Goal: Task Accomplishment & Management: Manage account settings

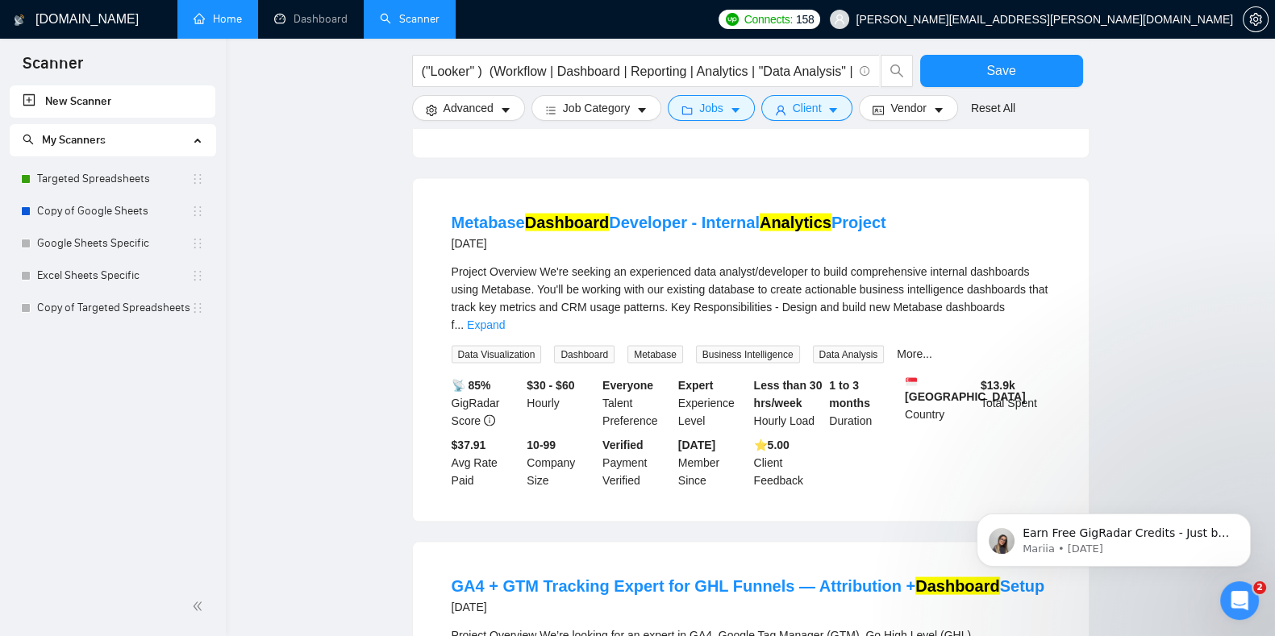
click at [233, 18] on link "Home" at bounding box center [218, 19] width 48 height 14
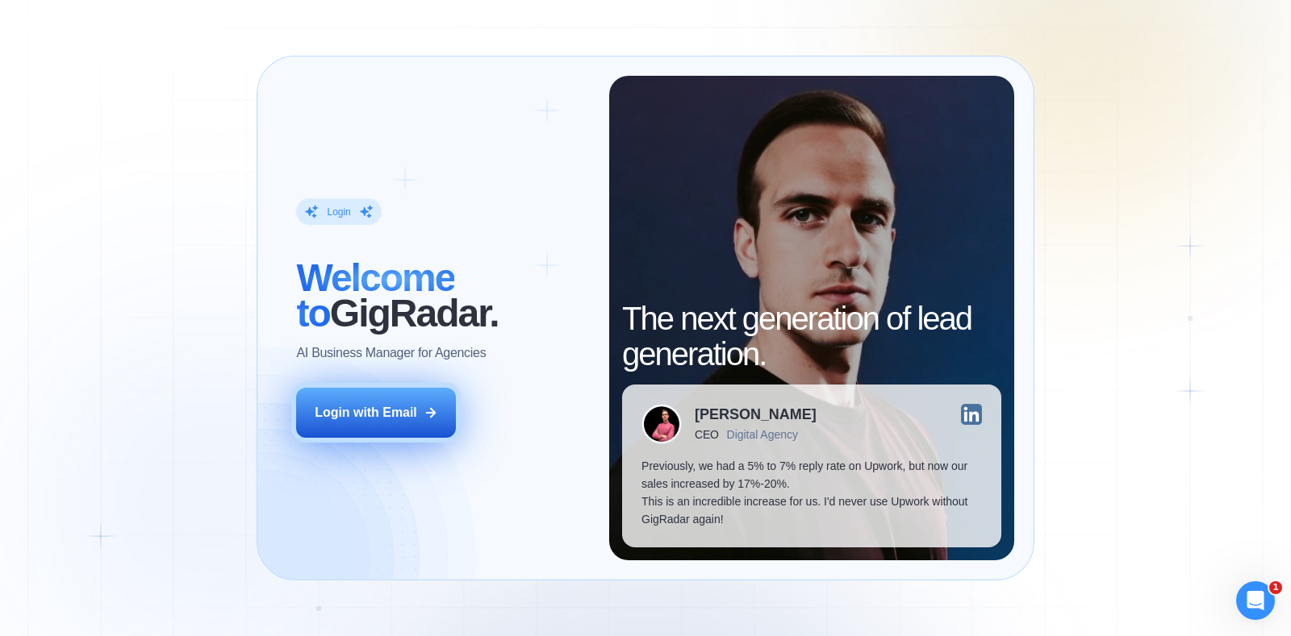
click at [423, 400] on button "Login with Email" at bounding box center [376, 413] width 160 height 50
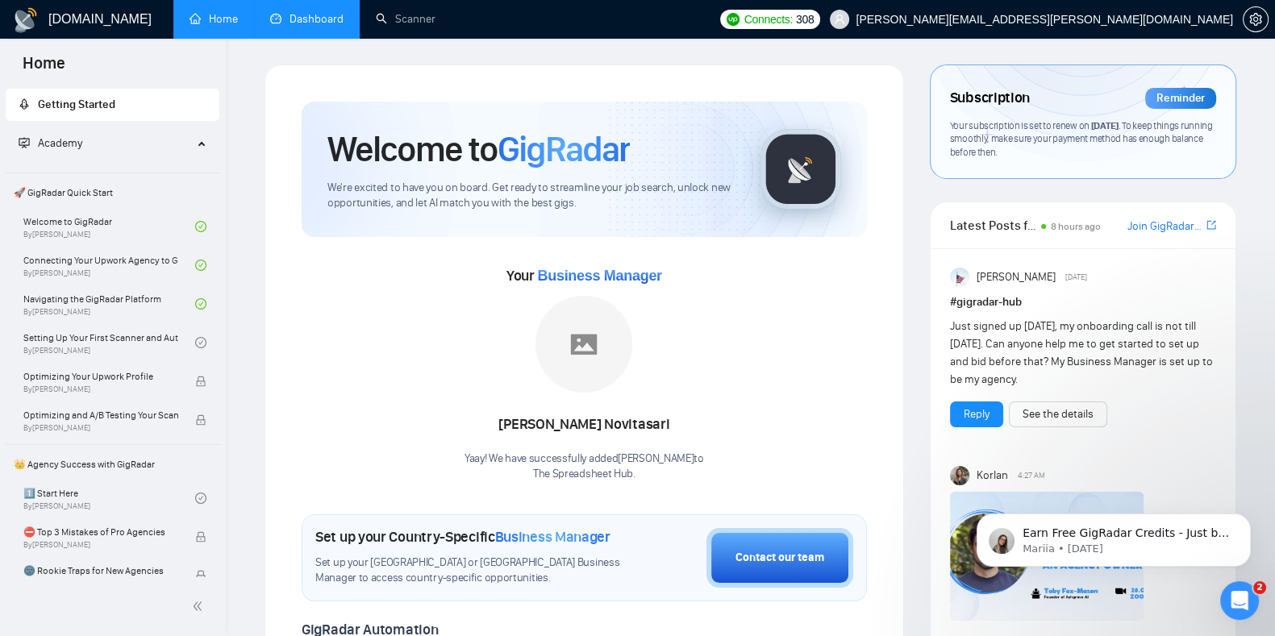
click at [305, 26] on link "Dashboard" at bounding box center [306, 19] width 73 height 14
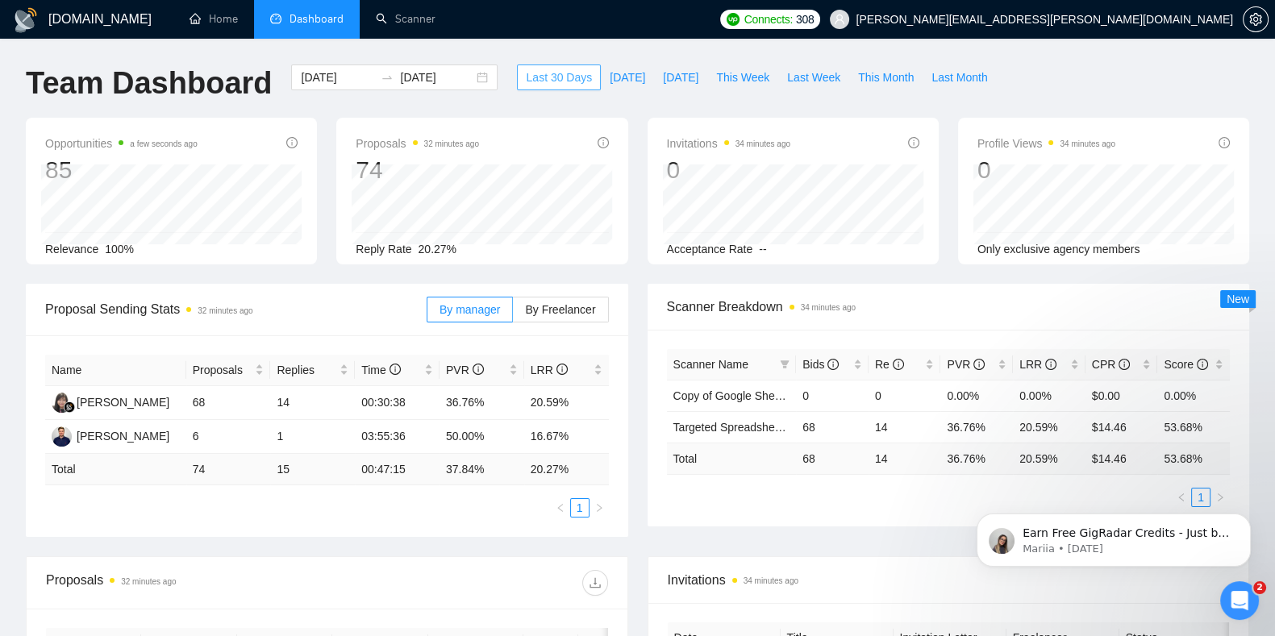
click at [549, 73] on span "Last 30 Days" at bounding box center [559, 78] width 66 height 18
click at [467, 81] on div "[DATE] [DATE]" at bounding box center [394, 78] width 206 height 26
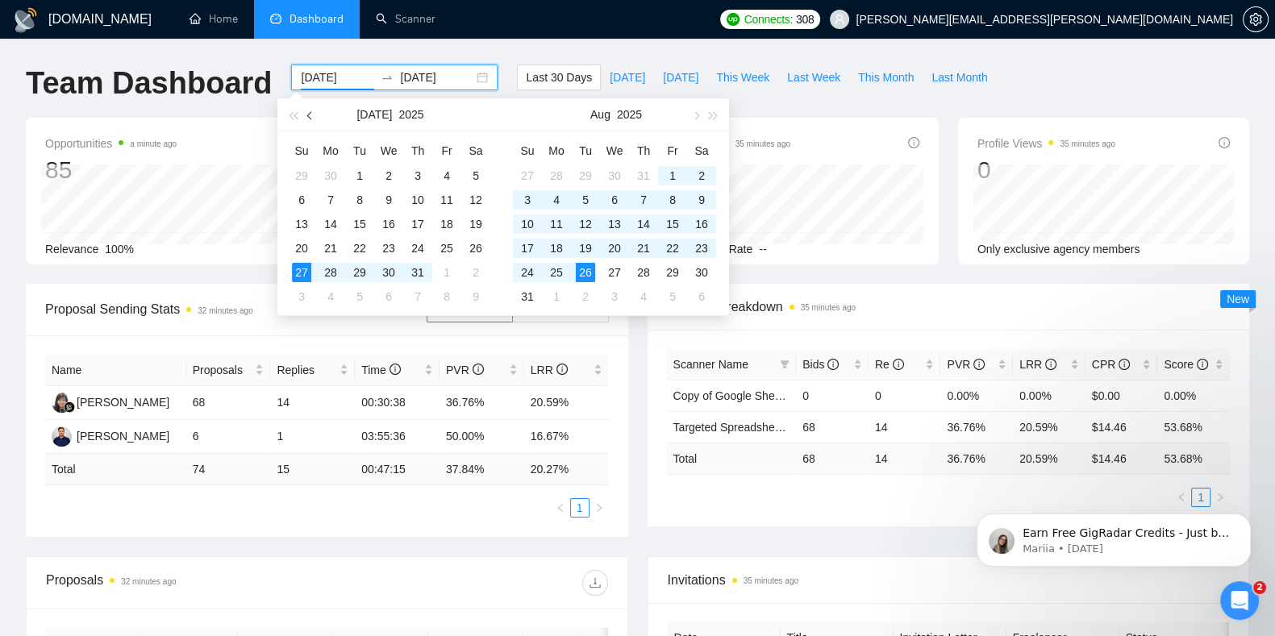
click at [311, 106] on button "button" at bounding box center [311, 114] width 18 height 32
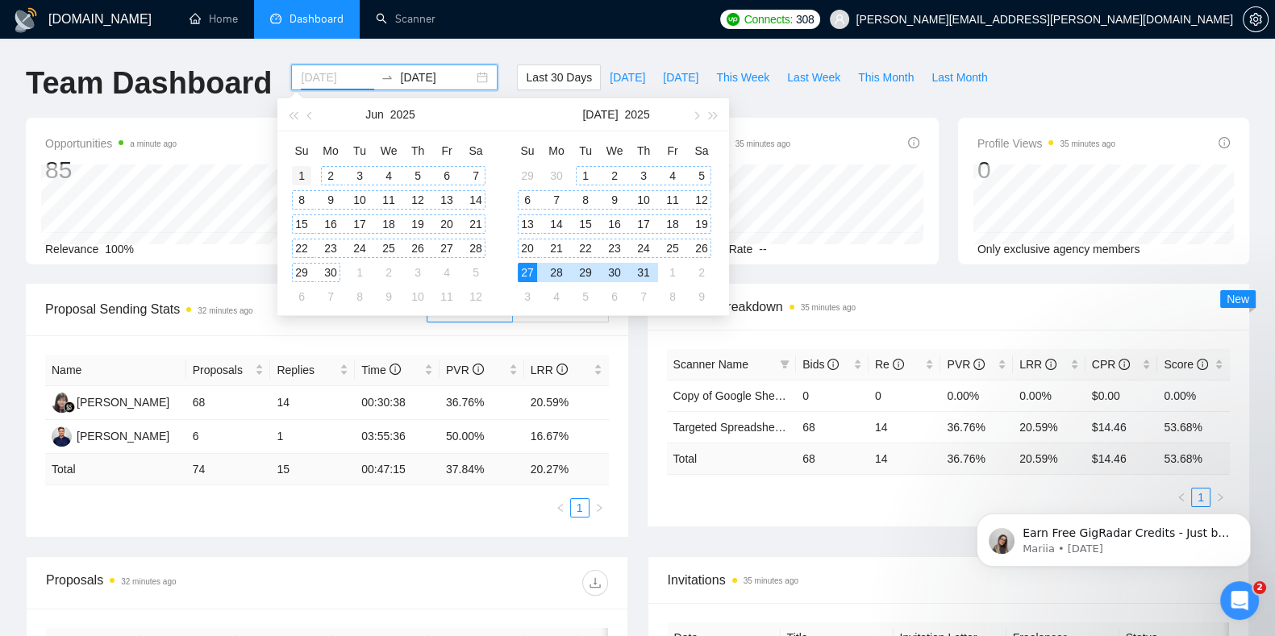
type input "[DATE]"
click at [302, 174] on div "1" at bounding box center [301, 175] width 19 height 19
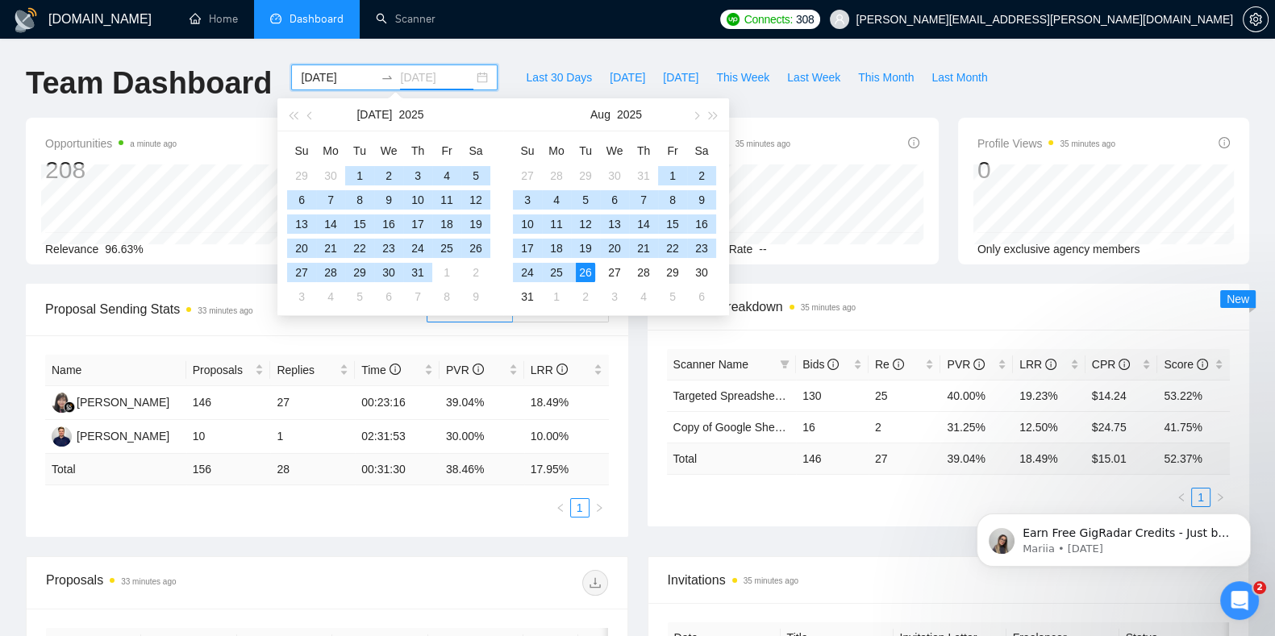
type input "[DATE]"
click at [585, 272] on div "26" at bounding box center [585, 272] width 19 height 19
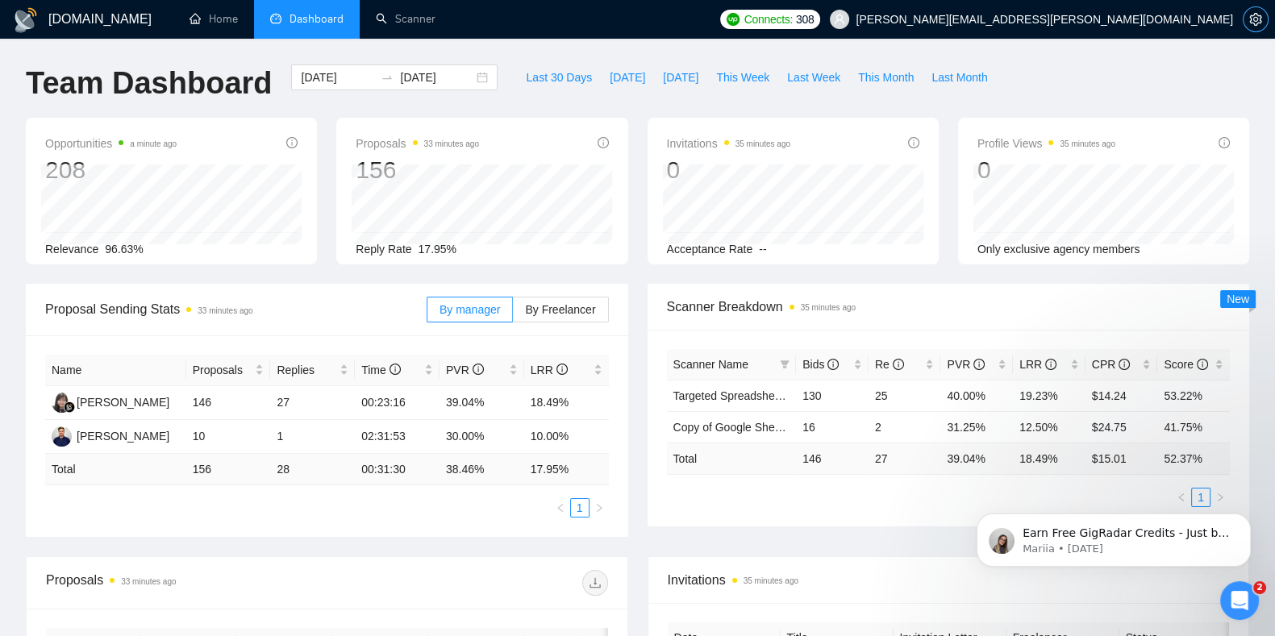
click at [1257, 22] on icon "setting" at bounding box center [1255, 19] width 13 height 13
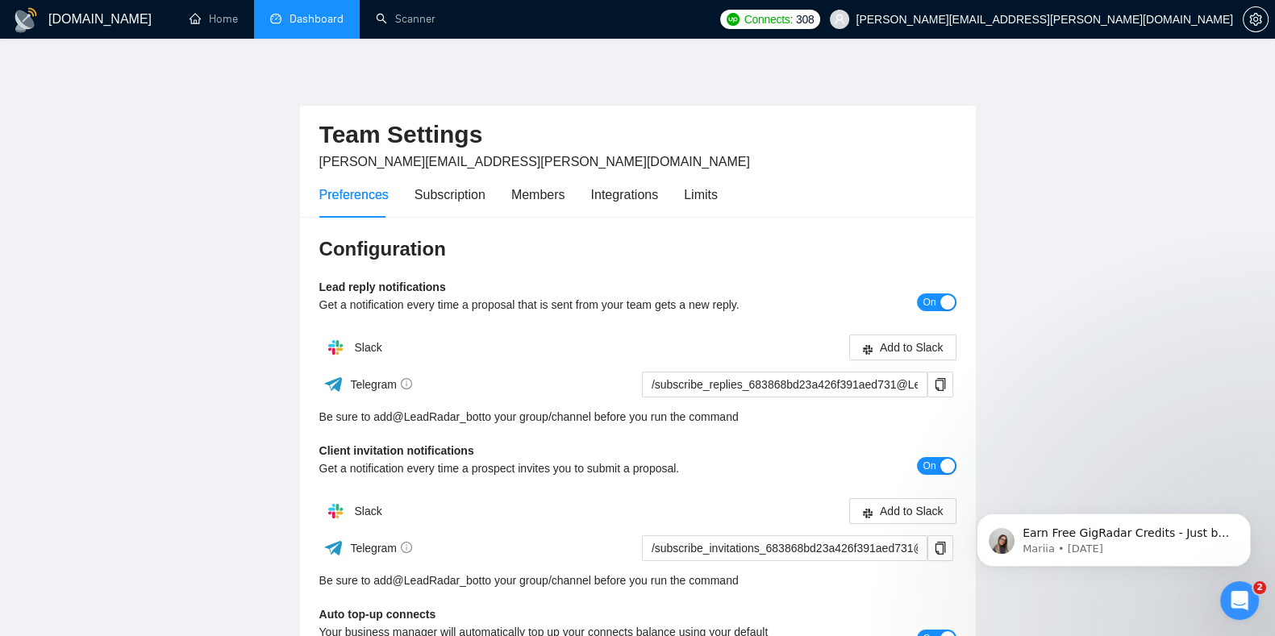
click at [482, 199] on div "Preferences Subscription Members Integrations Limits" at bounding box center [518, 195] width 398 height 46
click at [464, 197] on div "Subscription" at bounding box center [450, 195] width 71 height 20
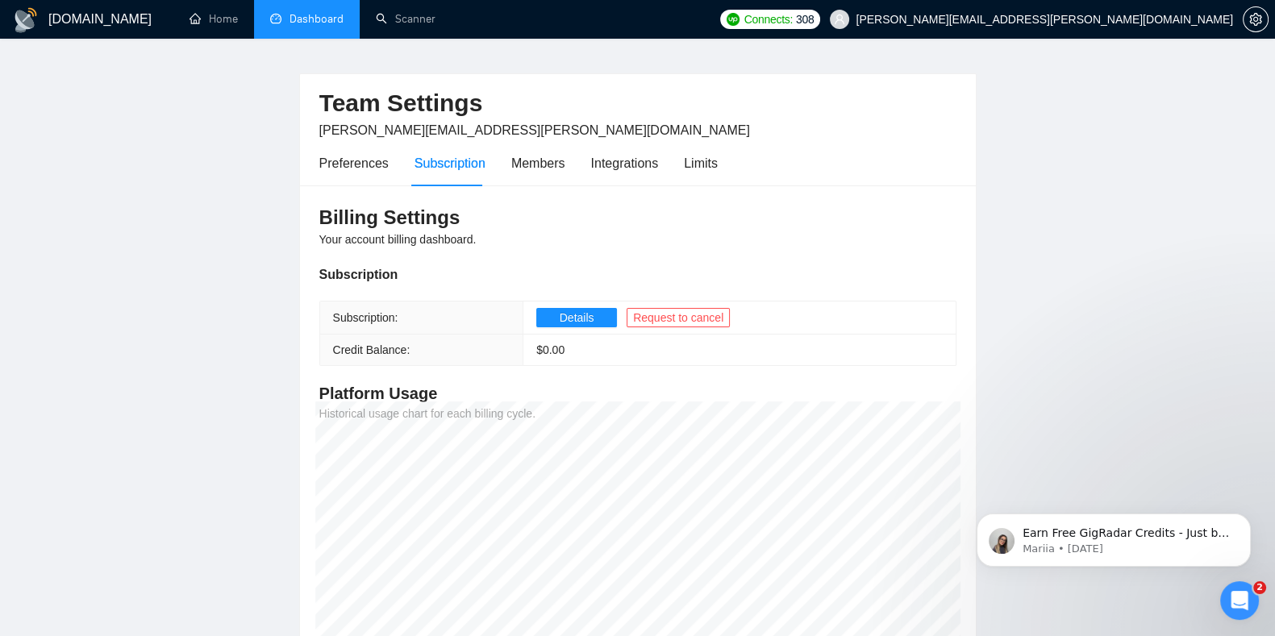
scroll to position [19, 0]
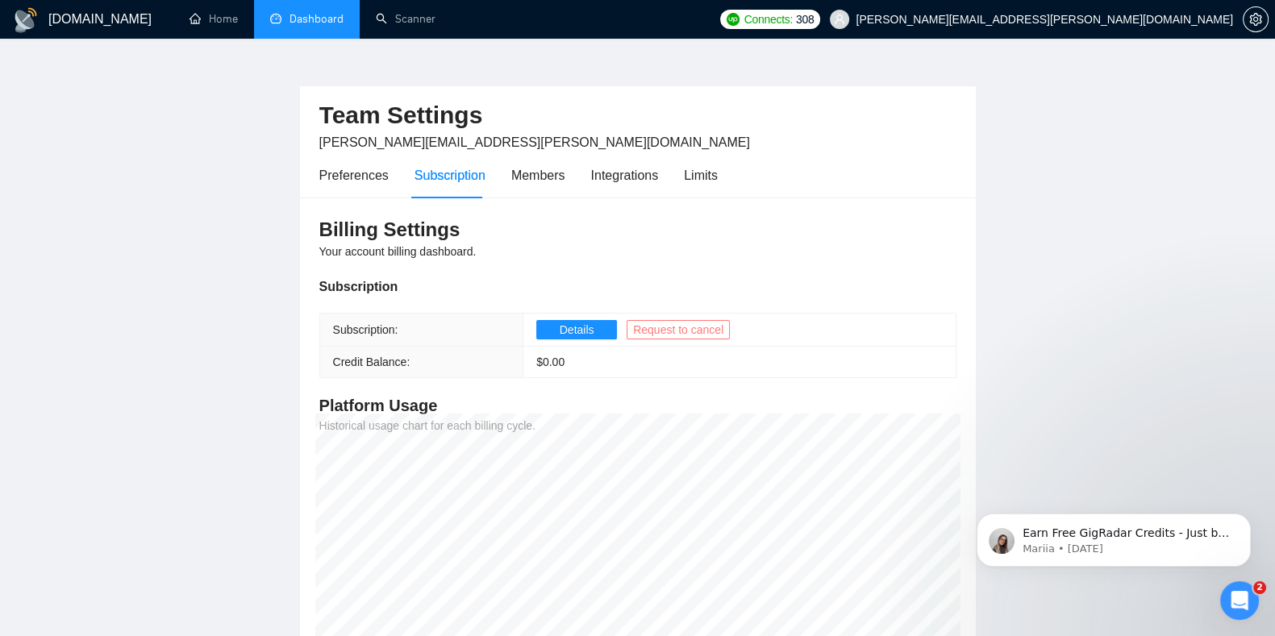
click at [674, 327] on span "Request to cancel" at bounding box center [678, 330] width 90 height 18
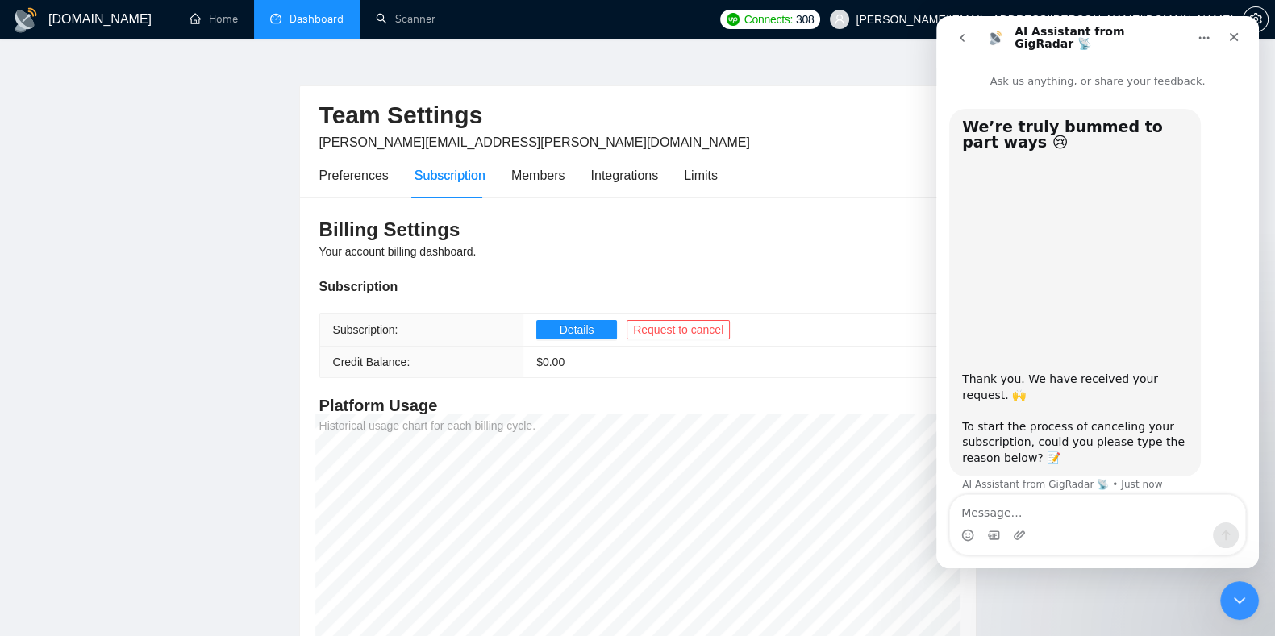
scroll to position [15, 0]
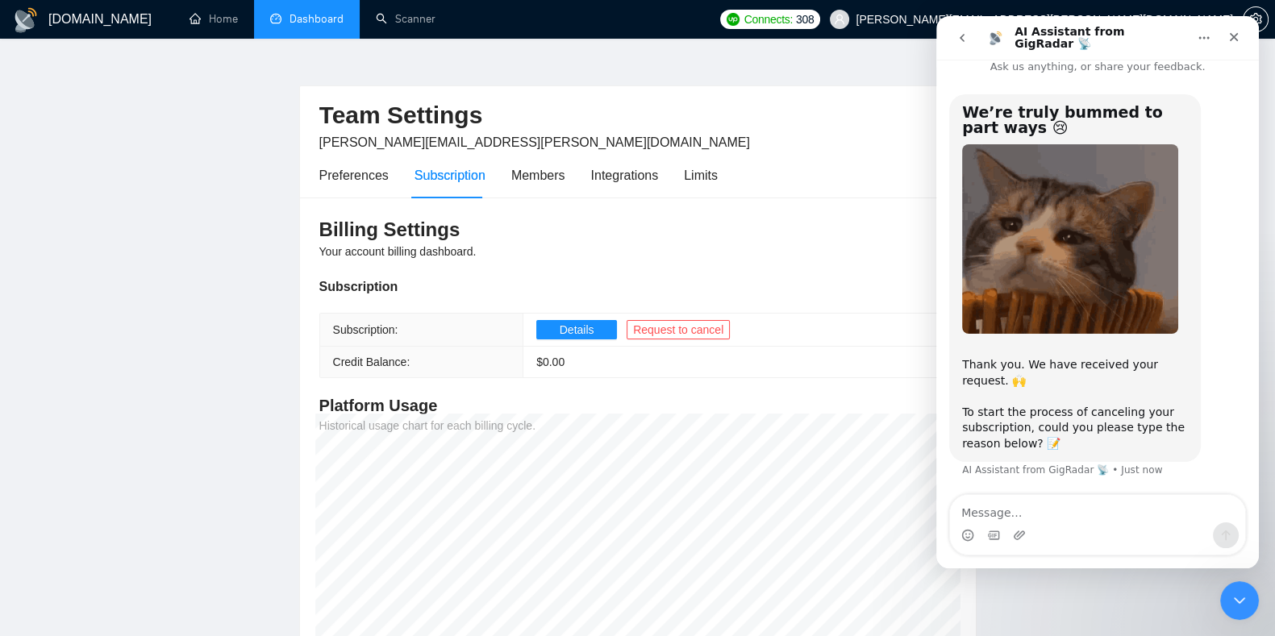
drag, startPoint x: 1041, startPoint y: 510, endPoint x: 1026, endPoint y: 504, distance: 16.3
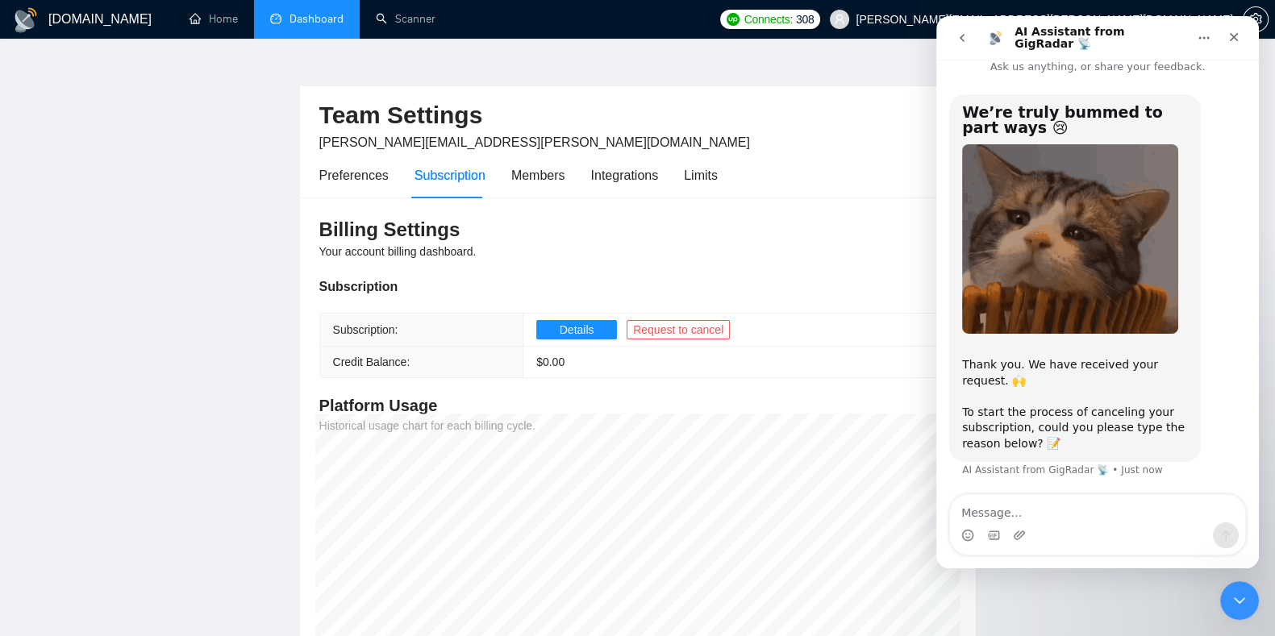
click at [1026, 504] on textarea "Message…" at bounding box center [1097, 508] width 295 height 27
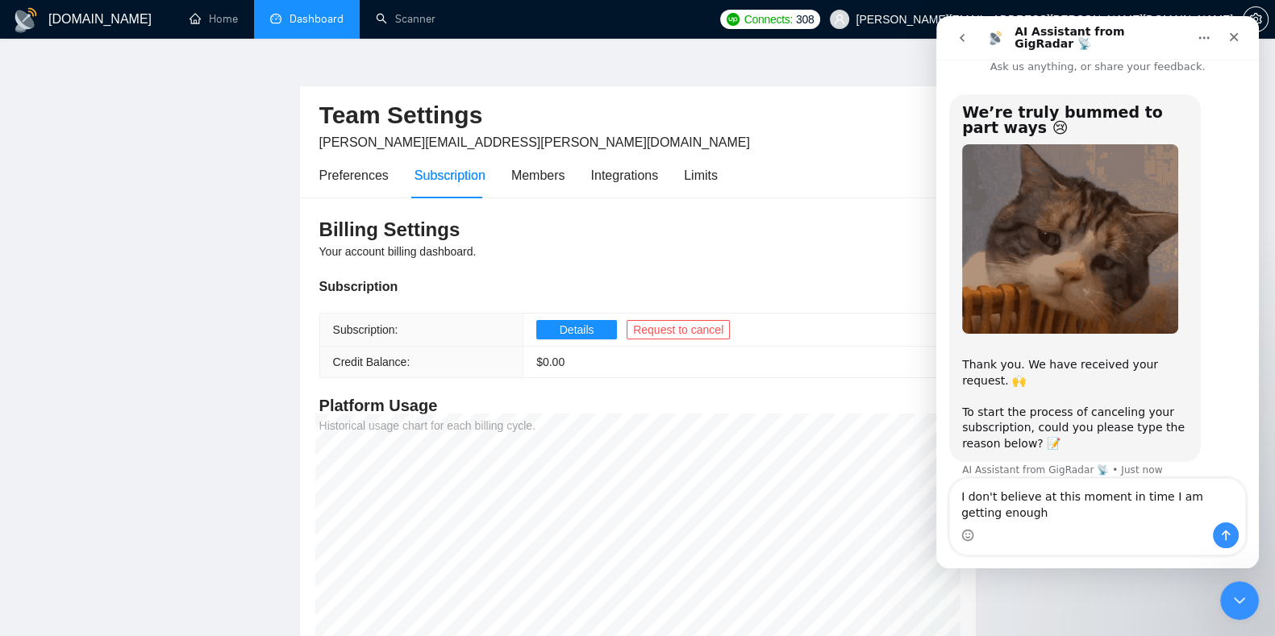
scroll to position [31, 0]
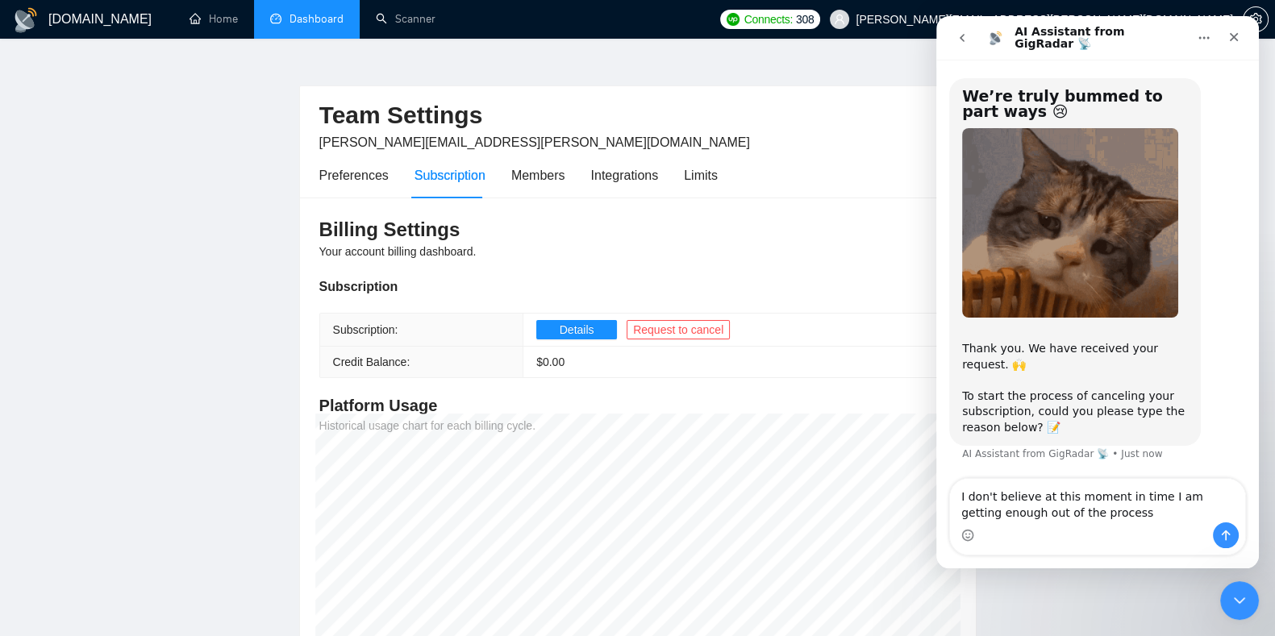
type textarea "I don't believe at this moment in time I am getting enough out of the process"
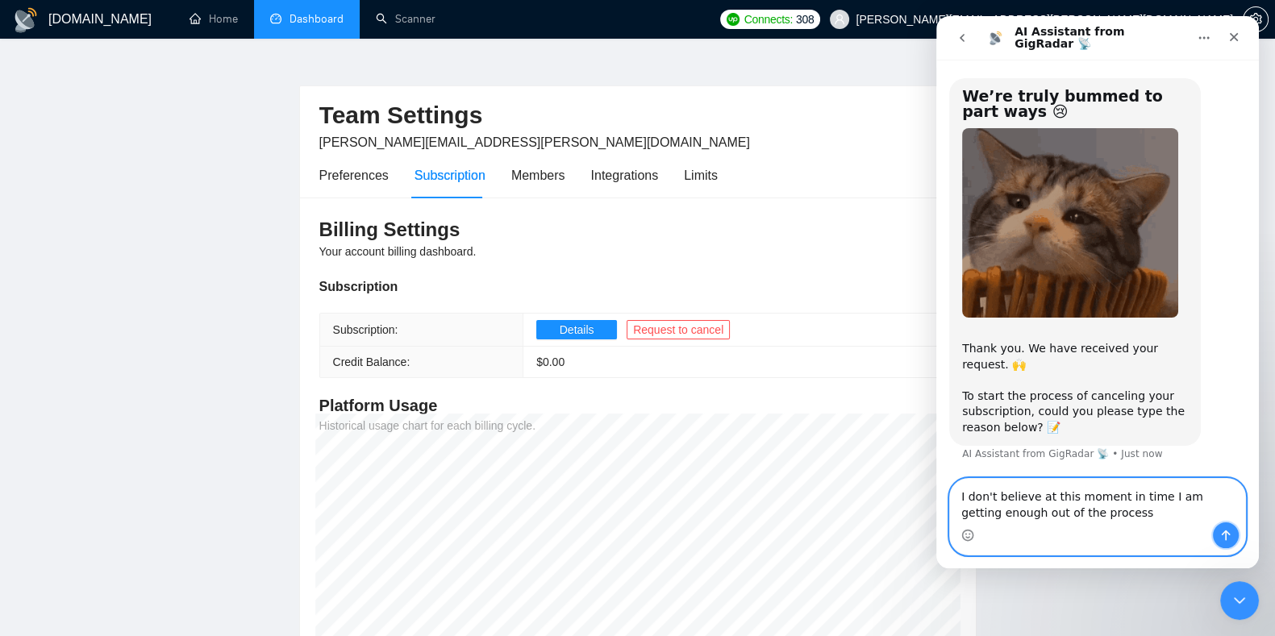
click at [1220, 534] on icon "Send a message…" at bounding box center [1226, 535] width 13 height 13
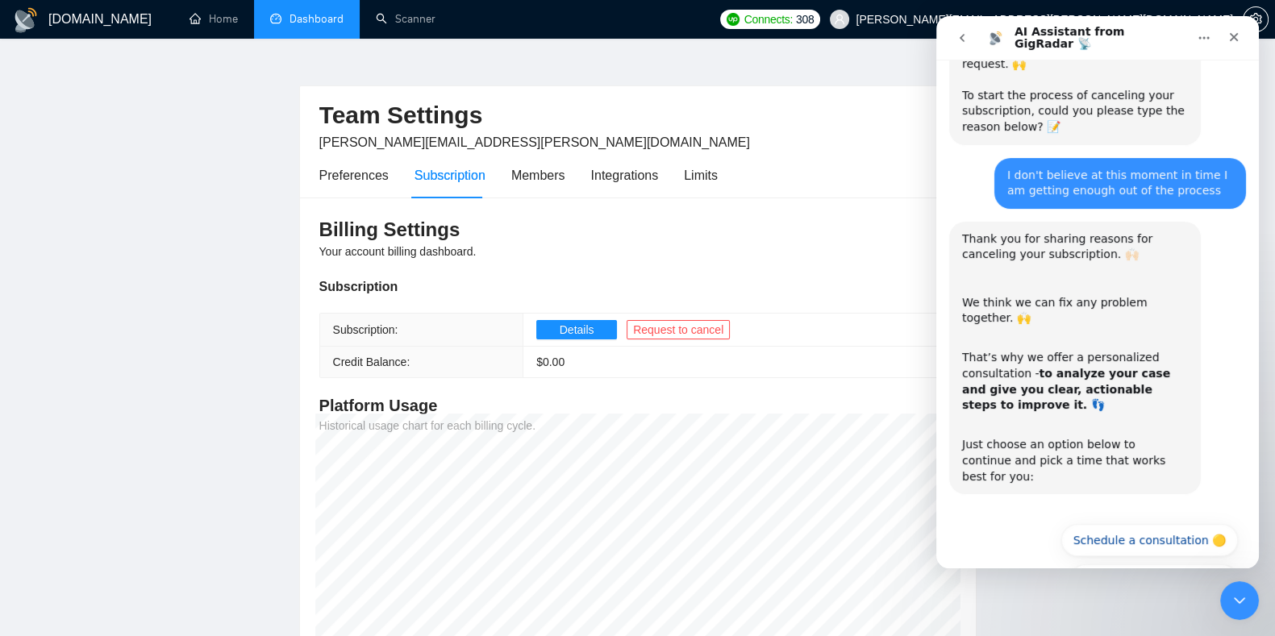
scroll to position [354, 0]
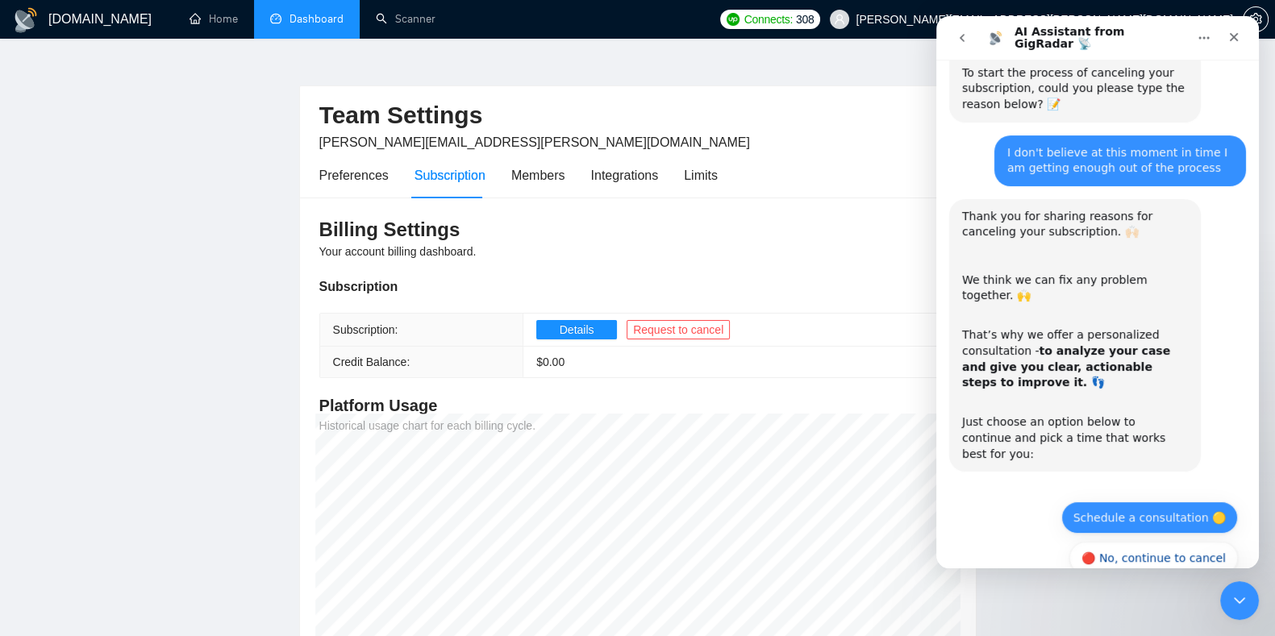
click at [1145, 502] on button "Schedule a consultation 🟡" at bounding box center [1150, 518] width 177 height 32
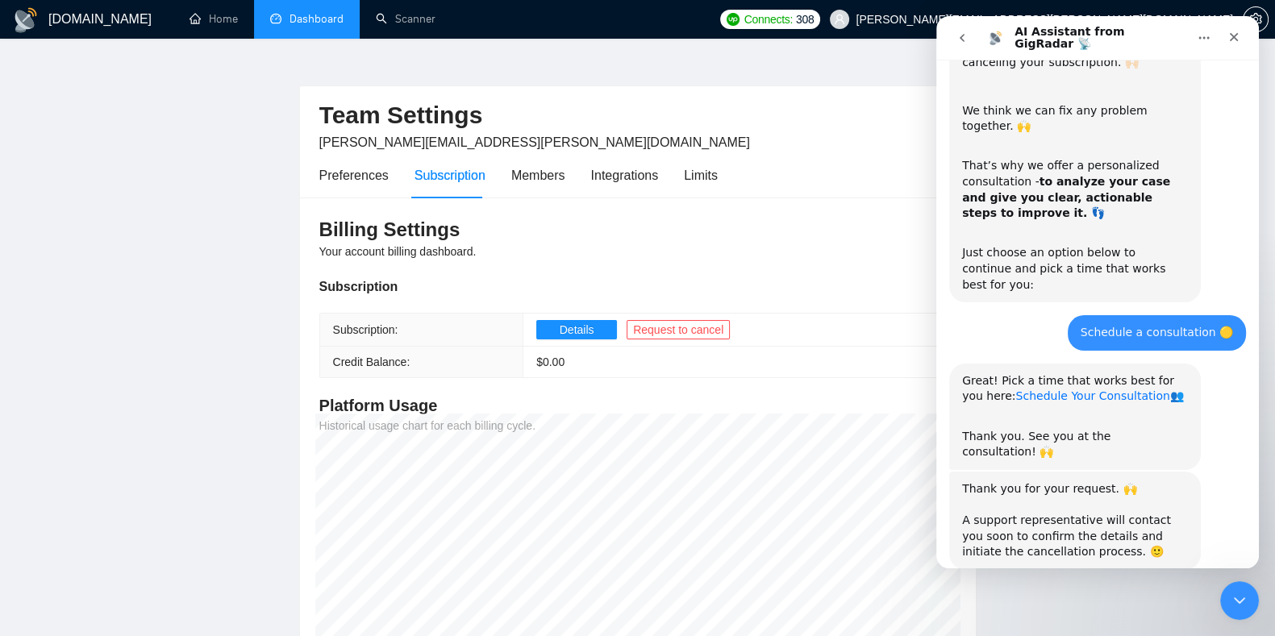
scroll to position [526, 0]
click at [1045, 387] on link "Schedule Your Consultation" at bounding box center [1093, 393] width 154 height 13
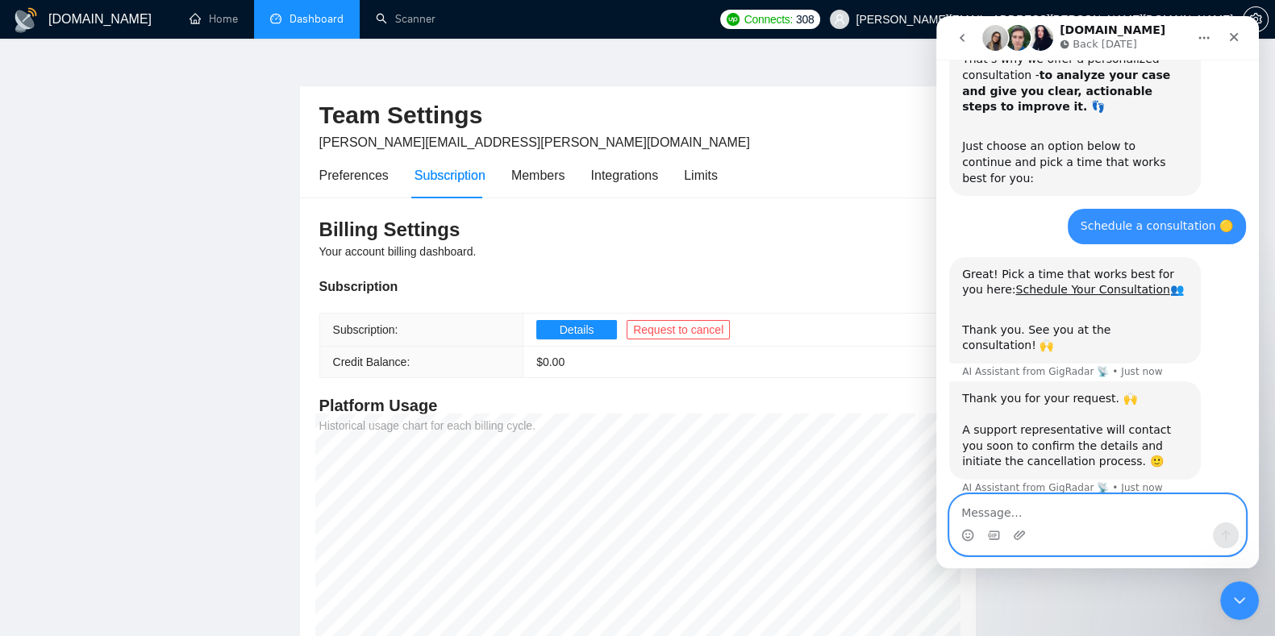
scroll to position [645, 0]
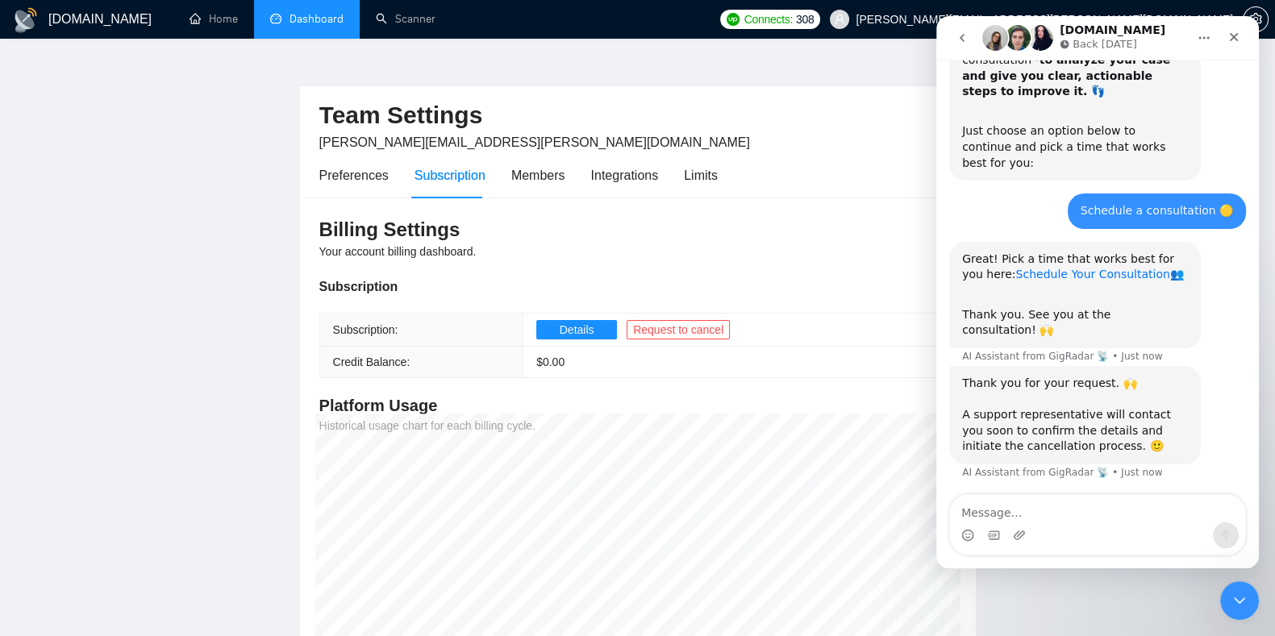
click at [1072, 268] on link "Schedule Your Consultation" at bounding box center [1093, 274] width 154 height 13
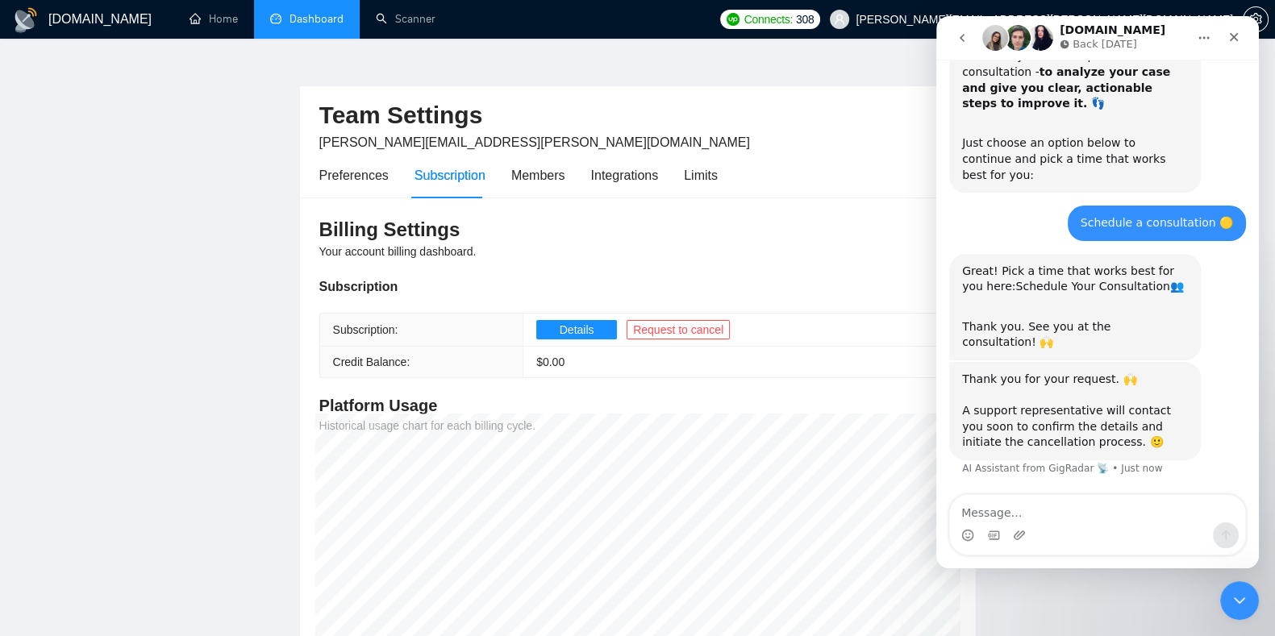
scroll to position [629, 0]
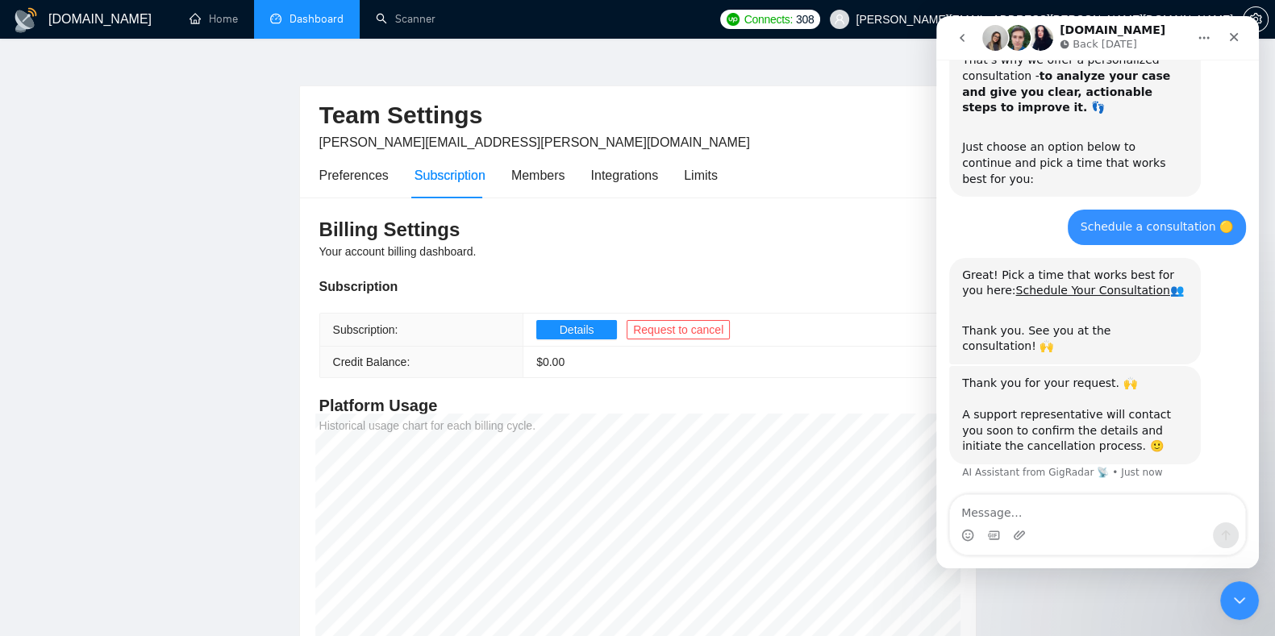
click at [729, 174] on div "Preferences Subscription Members Integrations Limits" at bounding box center [637, 175] width 637 height 46
click at [699, 183] on div "Limits" at bounding box center [701, 175] width 34 height 20
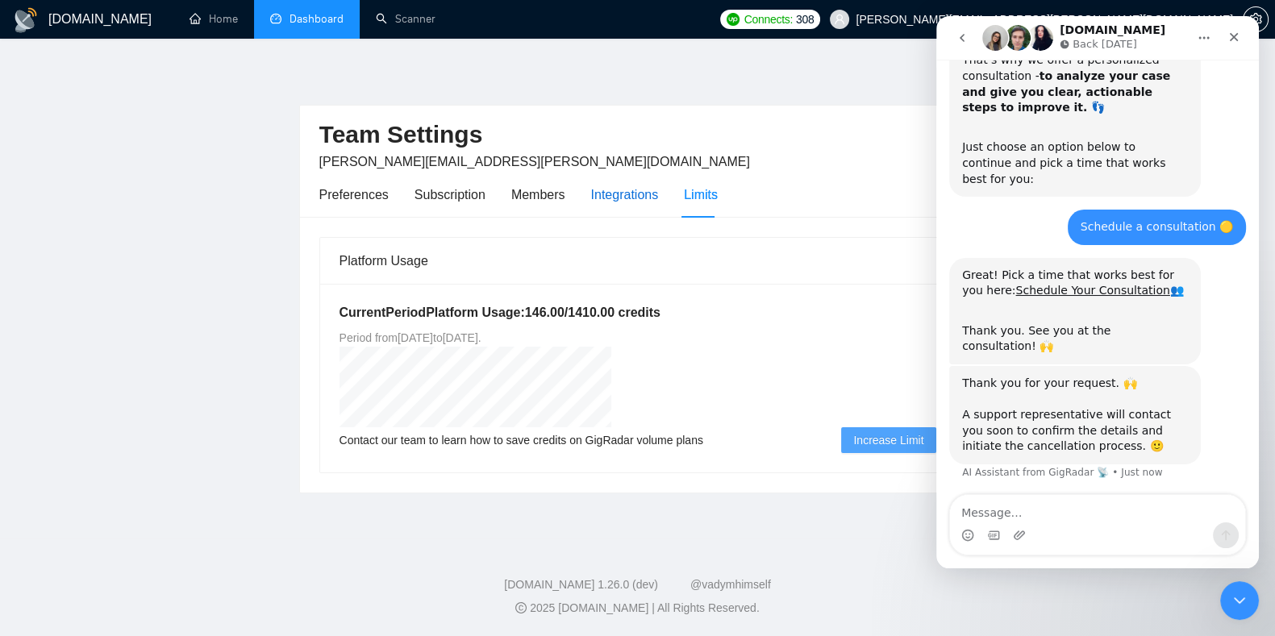
click at [620, 201] on div "Integrations" at bounding box center [625, 195] width 68 height 20
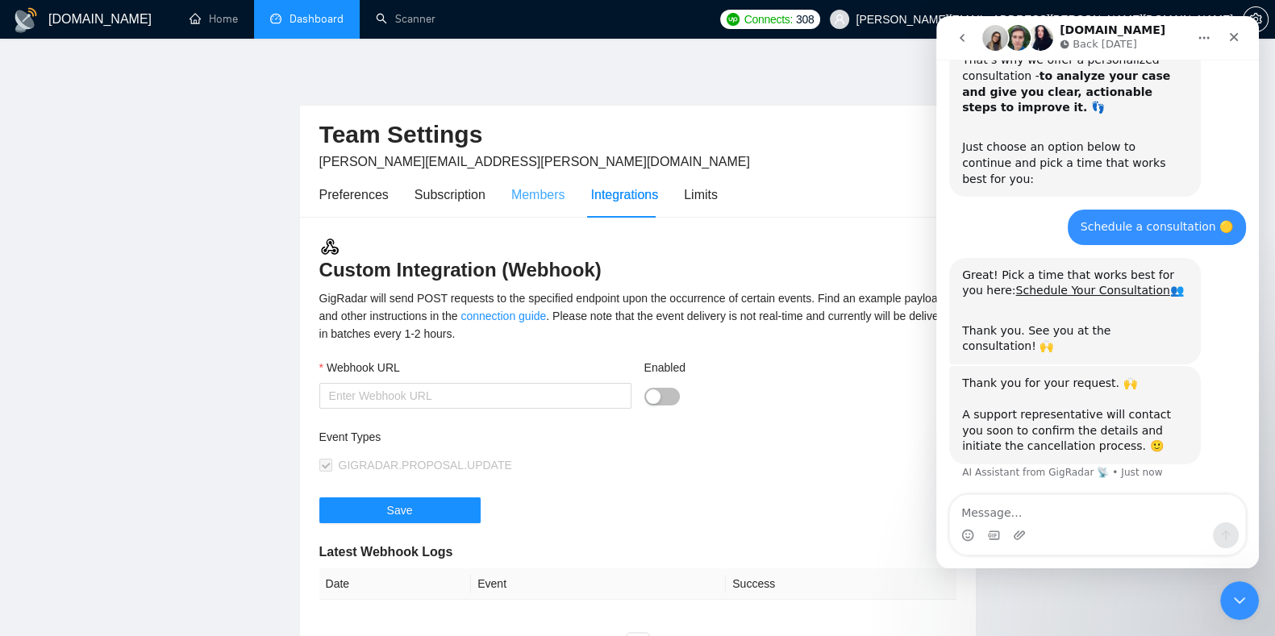
click at [528, 207] on div "Members" at bounding box center [538, 195] width 54 height 46
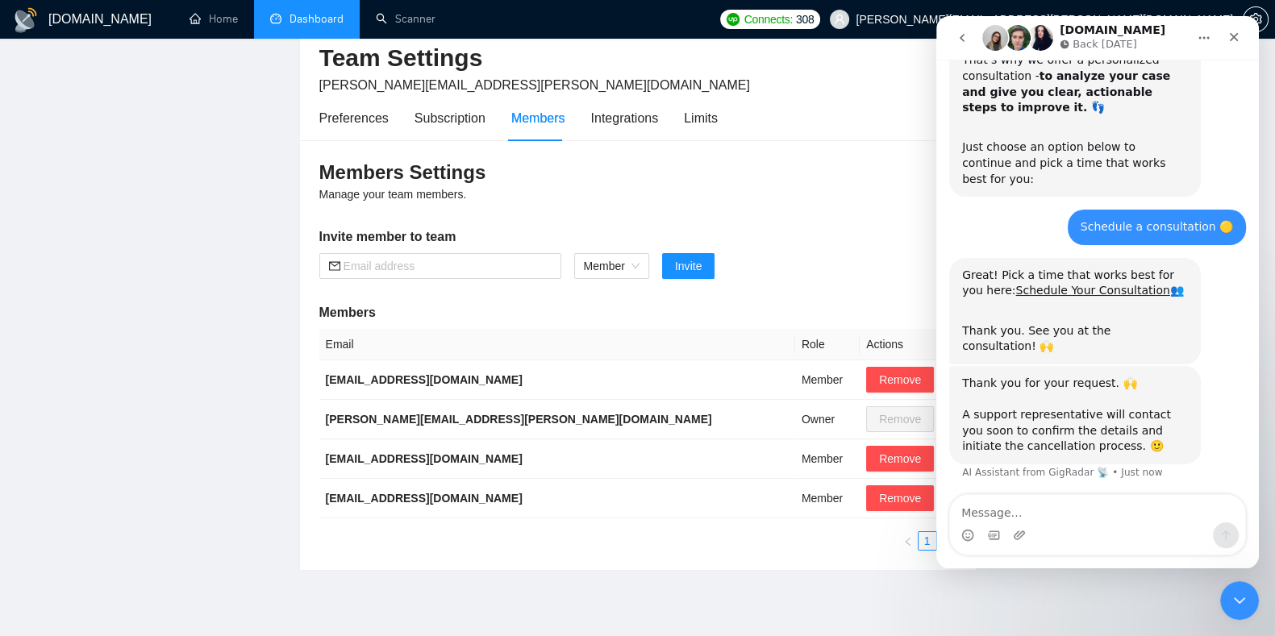
scroll to position [88, 0]
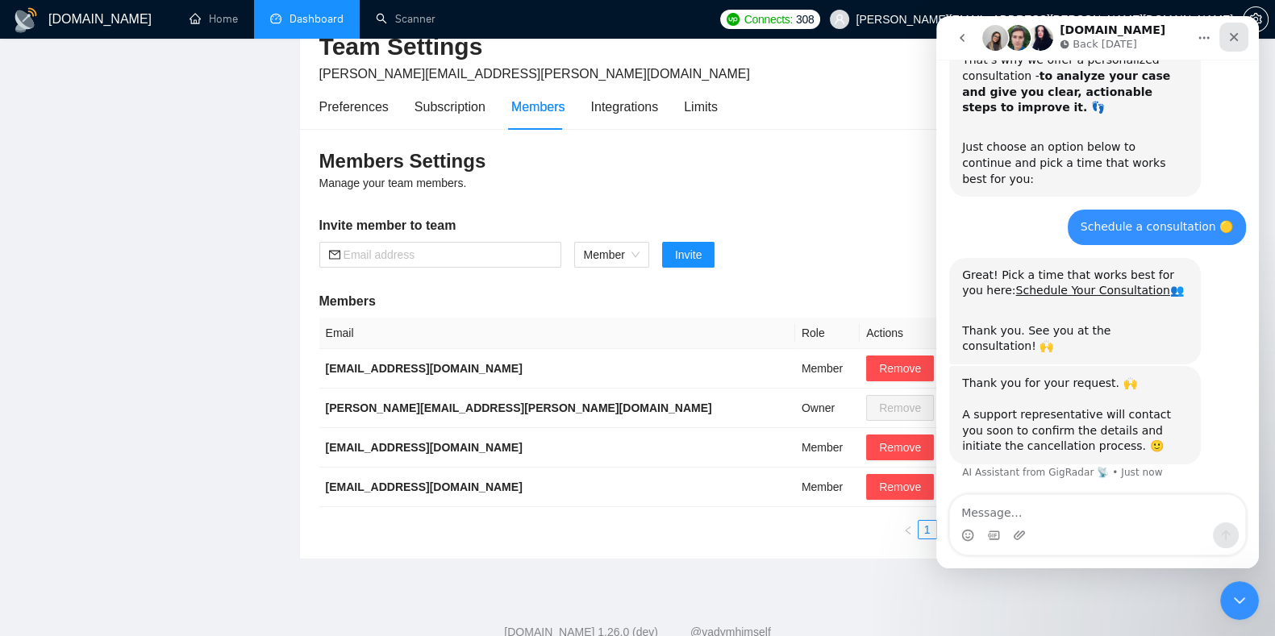
click at [1237, 39] on icon "Close" at bounding box center [1234, 37] width 9 height 9
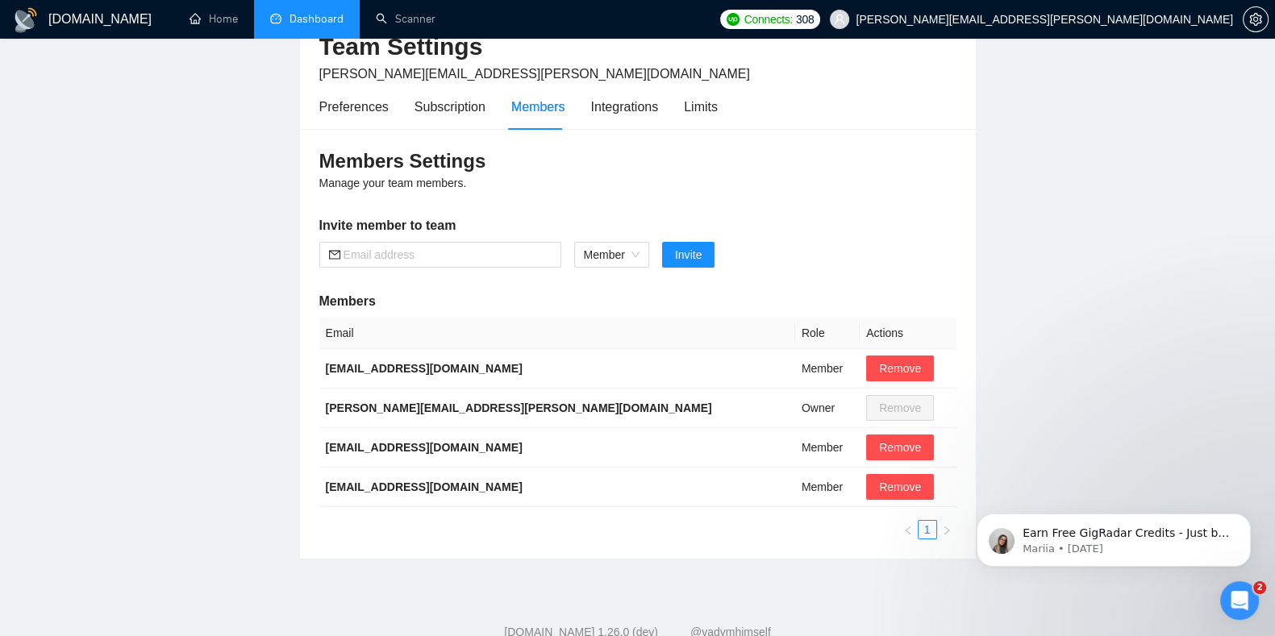
scroll to position [0, 0]
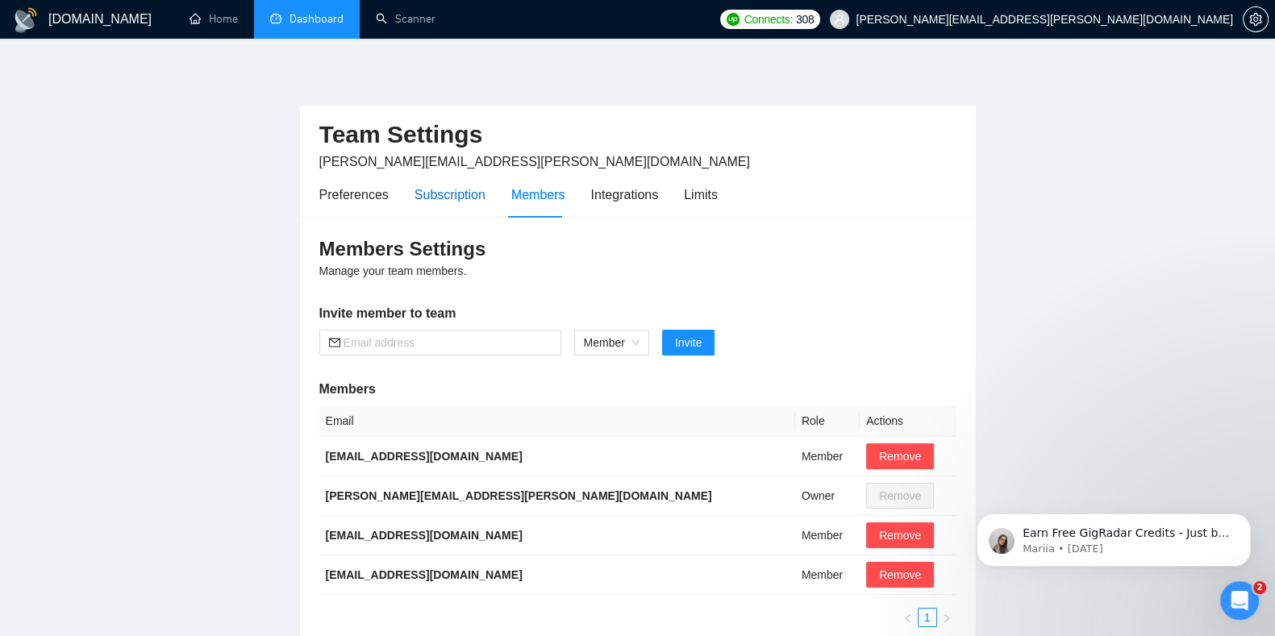
click at [440, 185] on div "Subscription" at bounding box center [450, 195] width 71 height 20
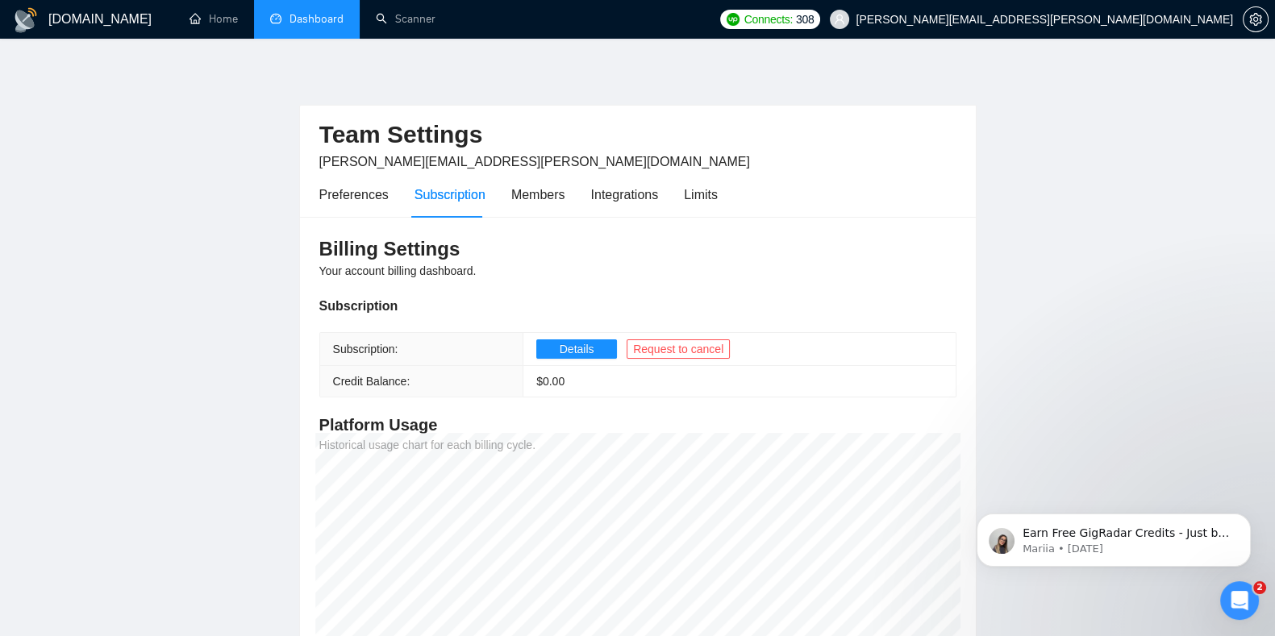
scroll to position [7, 0]
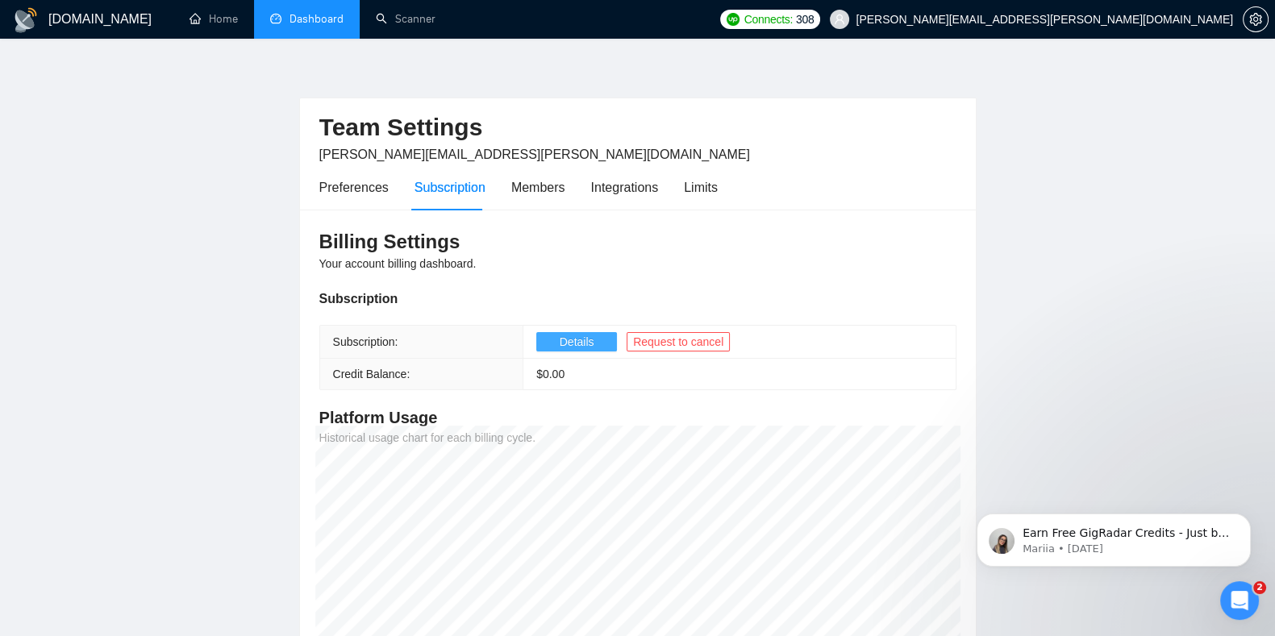
click at [593, 346] on button "Details" at bounding box center [576, 341] width 81 height 19
